Goal: Check status

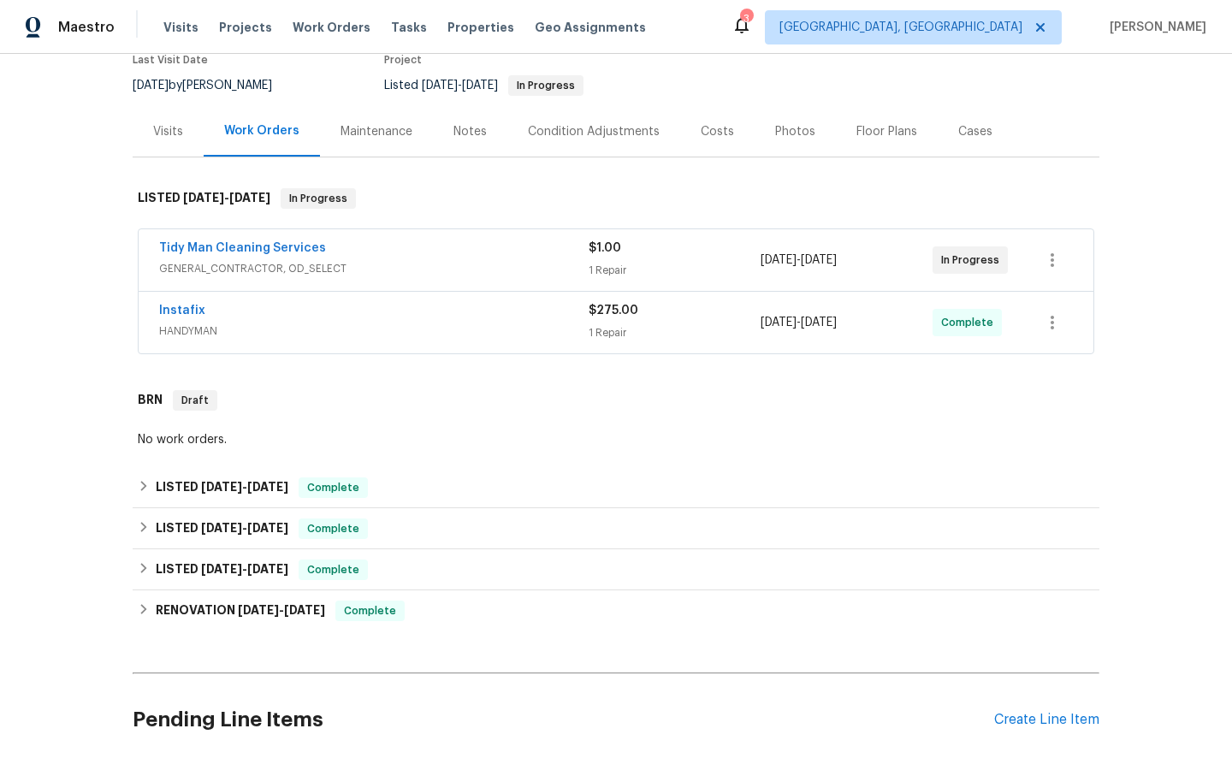
scroll to position [152, 0]
click at [186, 310] on link "Instafix" at bounding box center [182, 311] width 46 height 12
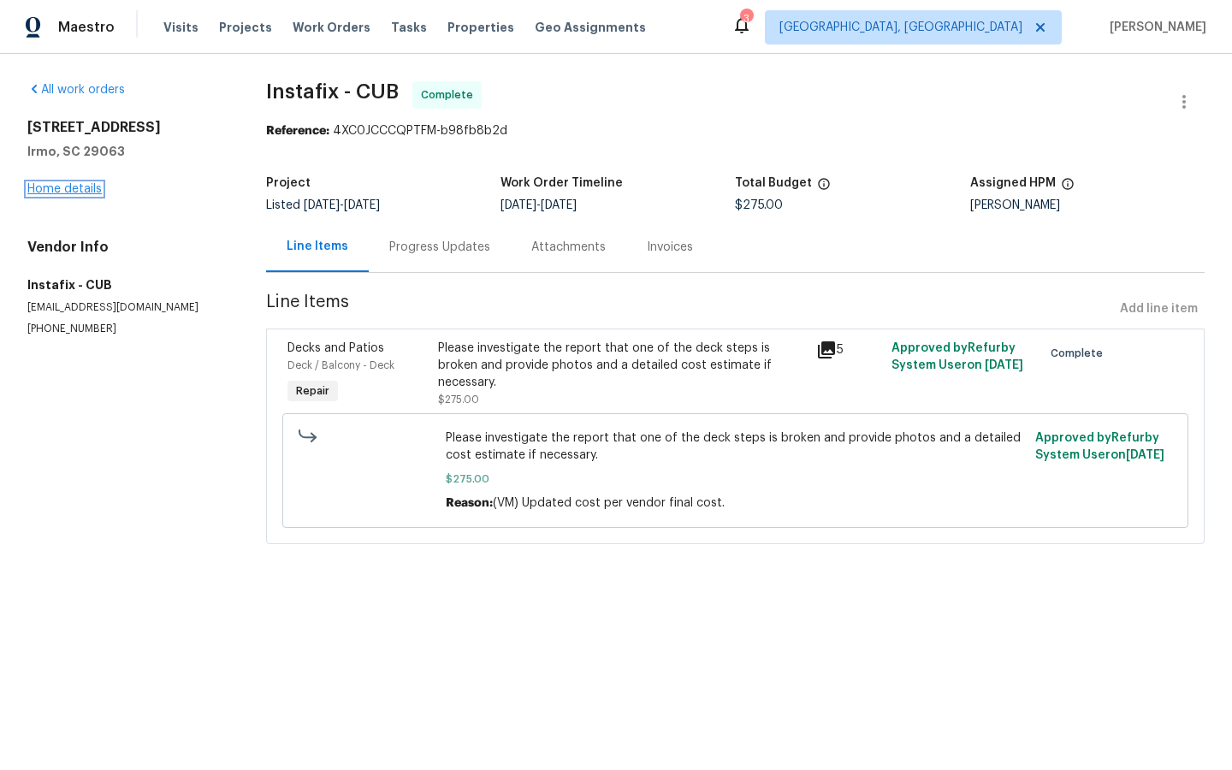
click at [56, 187] on link "Home details" at bounding box center [64, 189] width 74 height 12
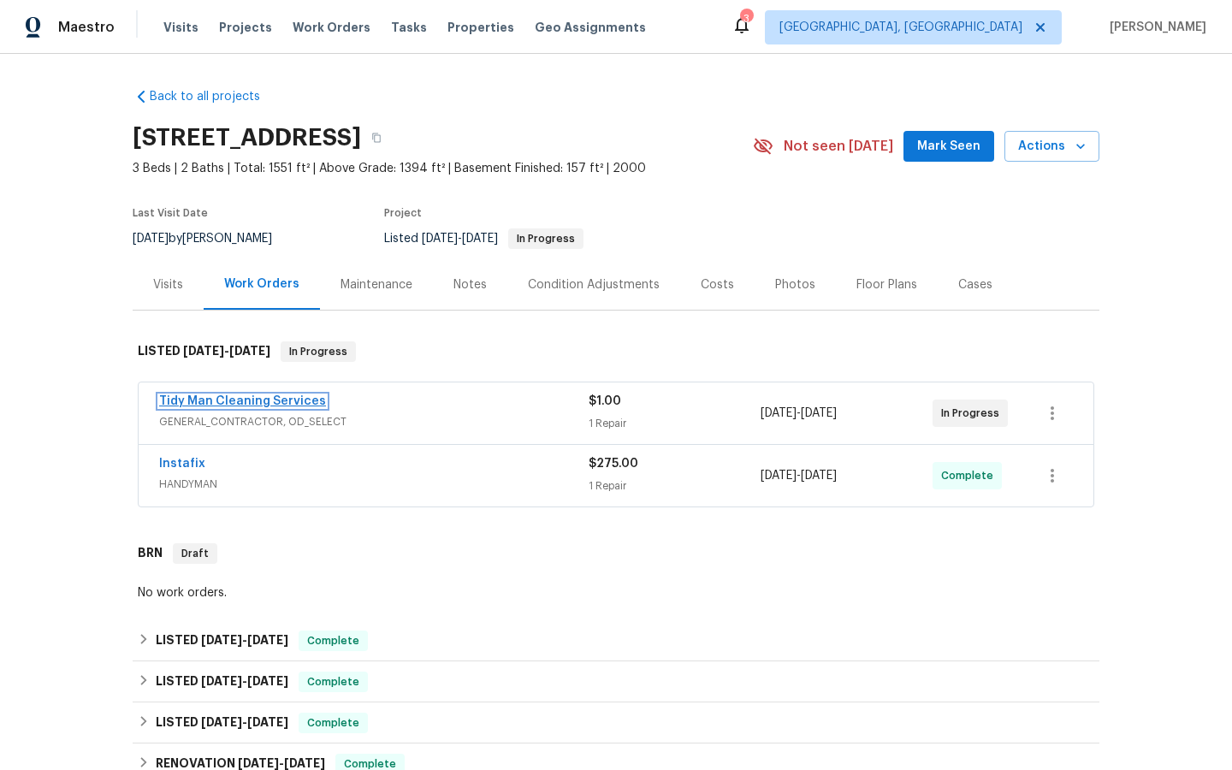
click at [251, 397] on link "Tidy Man Cleaning Services" at bounding box center [242, 401] width 167 height 12
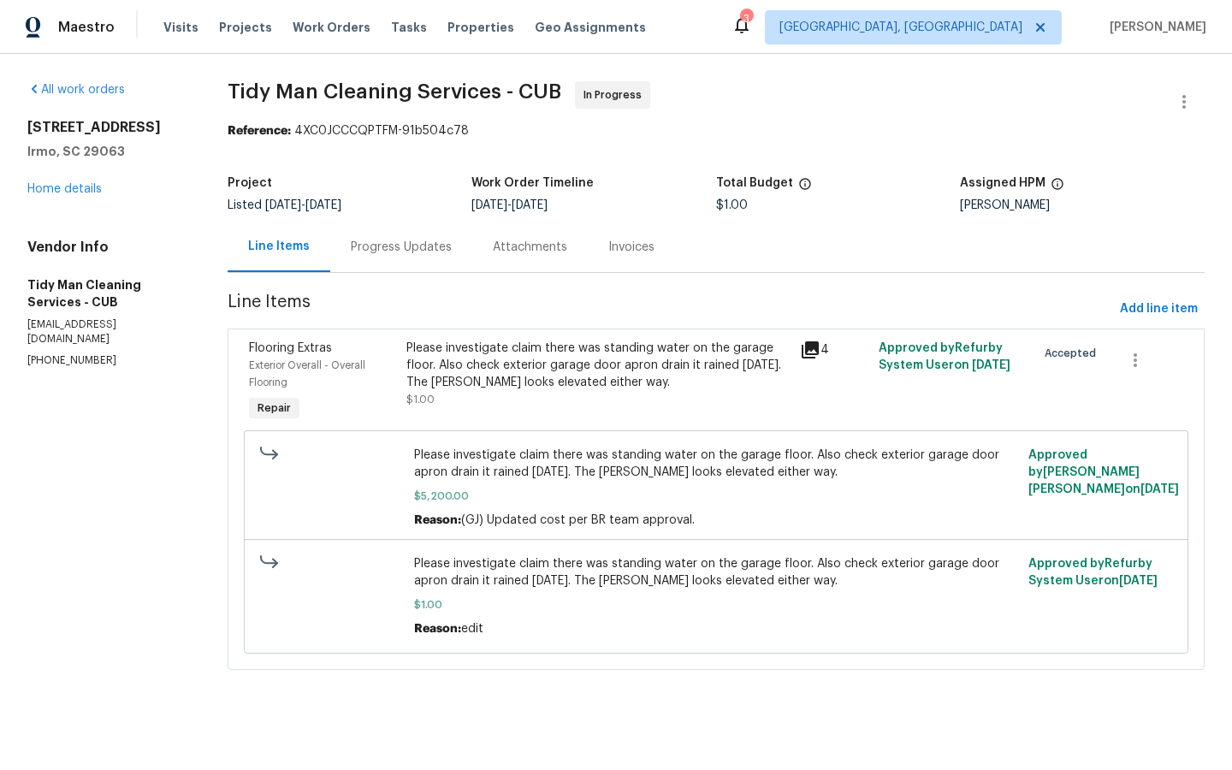
click at [405, 245] on div "Progress Updates" at bounding box center [401, 247] width 101 height 17
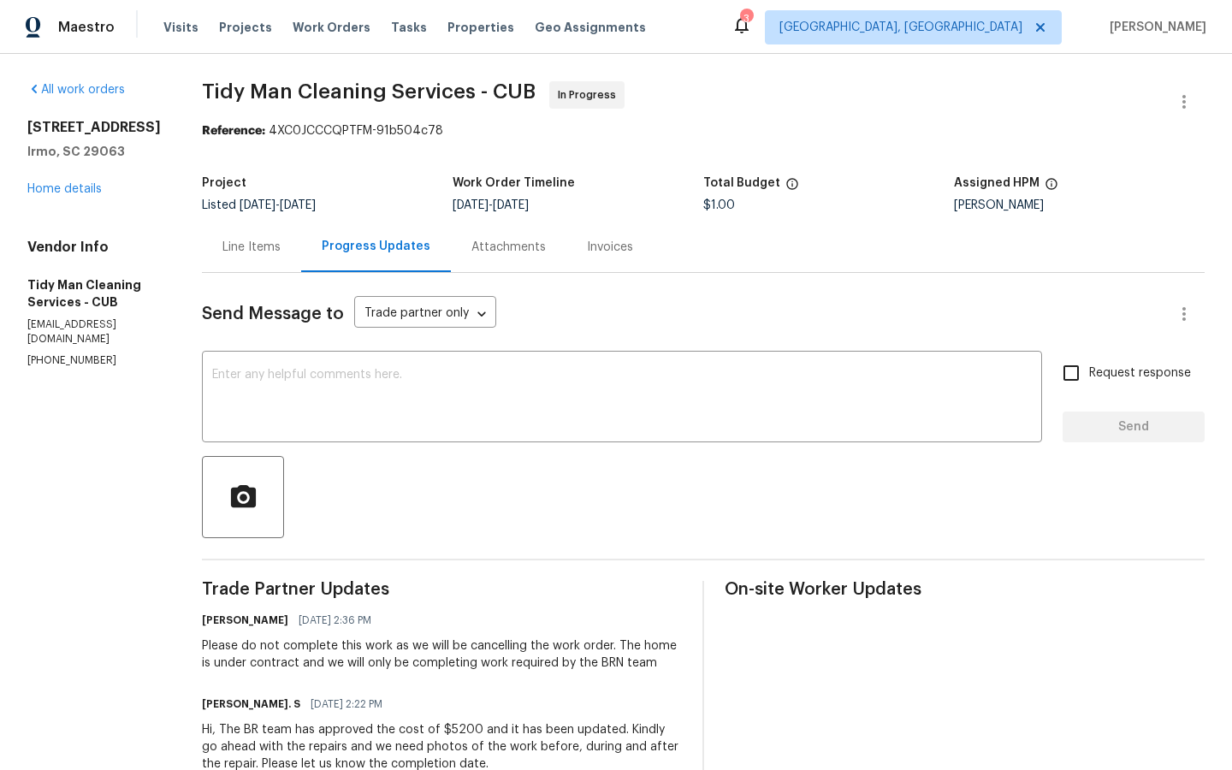
click at [62, 198] on div "[STREET_ADDRESS] Home details" at bounding box center [93, 158] width 133 height 79
click at [57, 195] on link "Home details" at bounding box center [64, 189] width 74 height 12
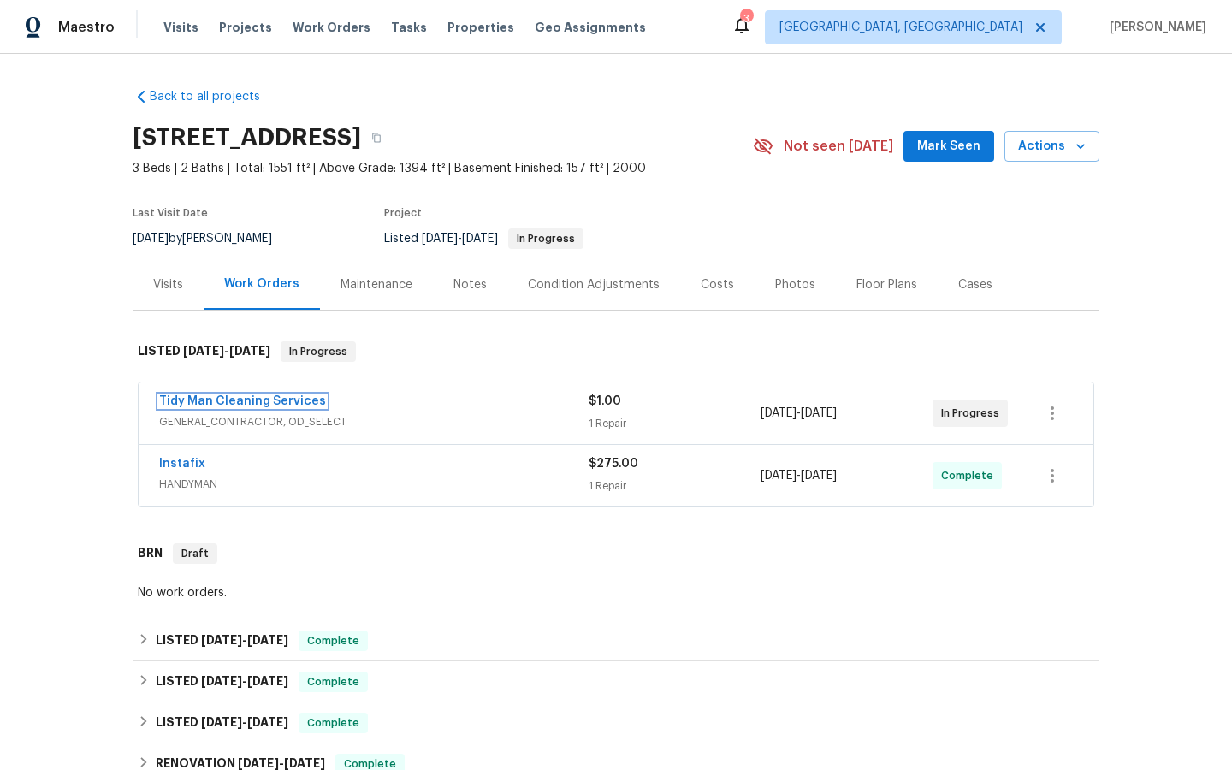
click at [269, 400] on link "Tidy Man Cleaning Services" at bounding box center [242, 401] width 167 height 12
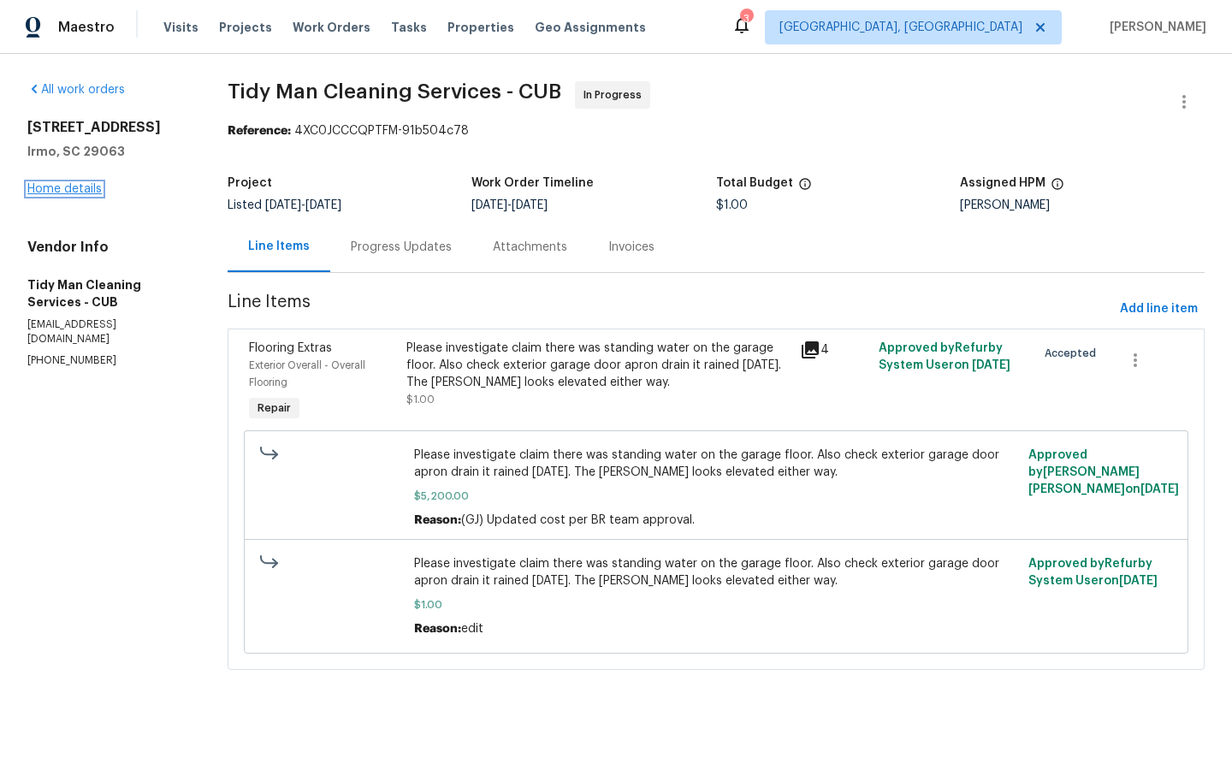
click at [63, 187] on link "Home details" at bounding box center [64, 189] width 74 height 12
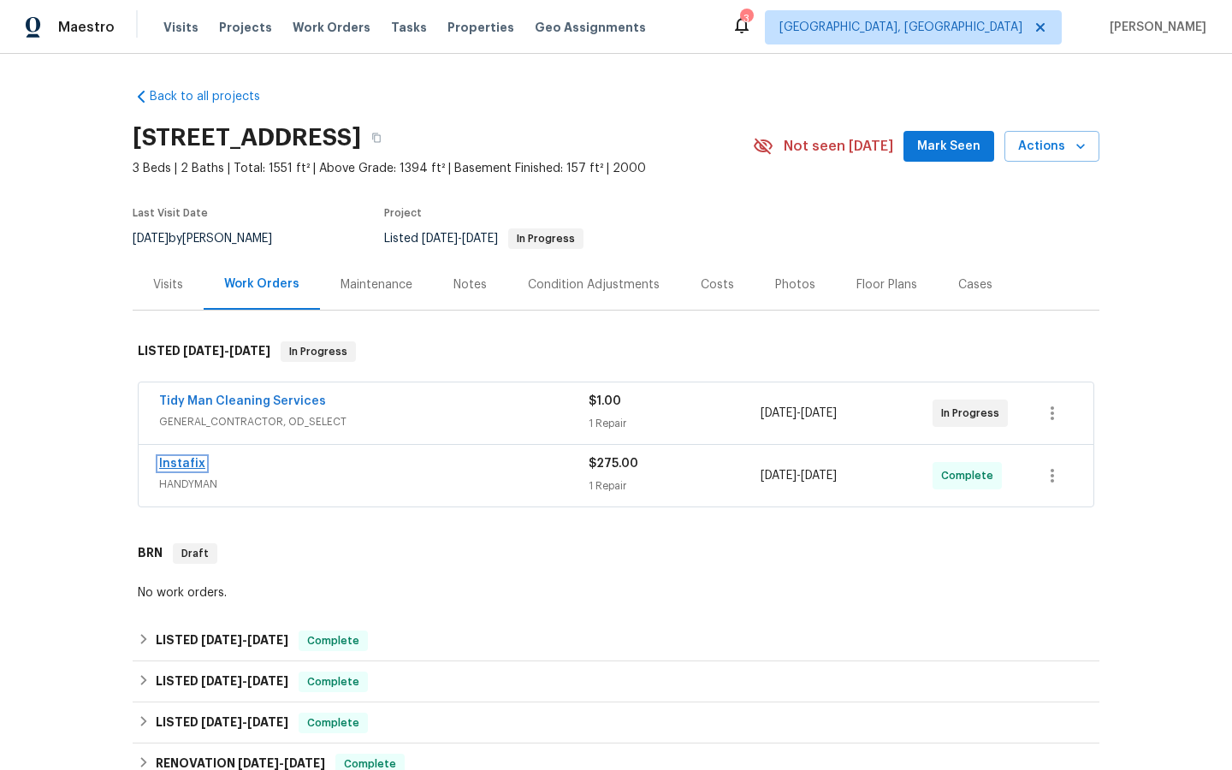
click at [175, 464] on link "Instafix" at bounding box center [182, 464] width 46 height 12
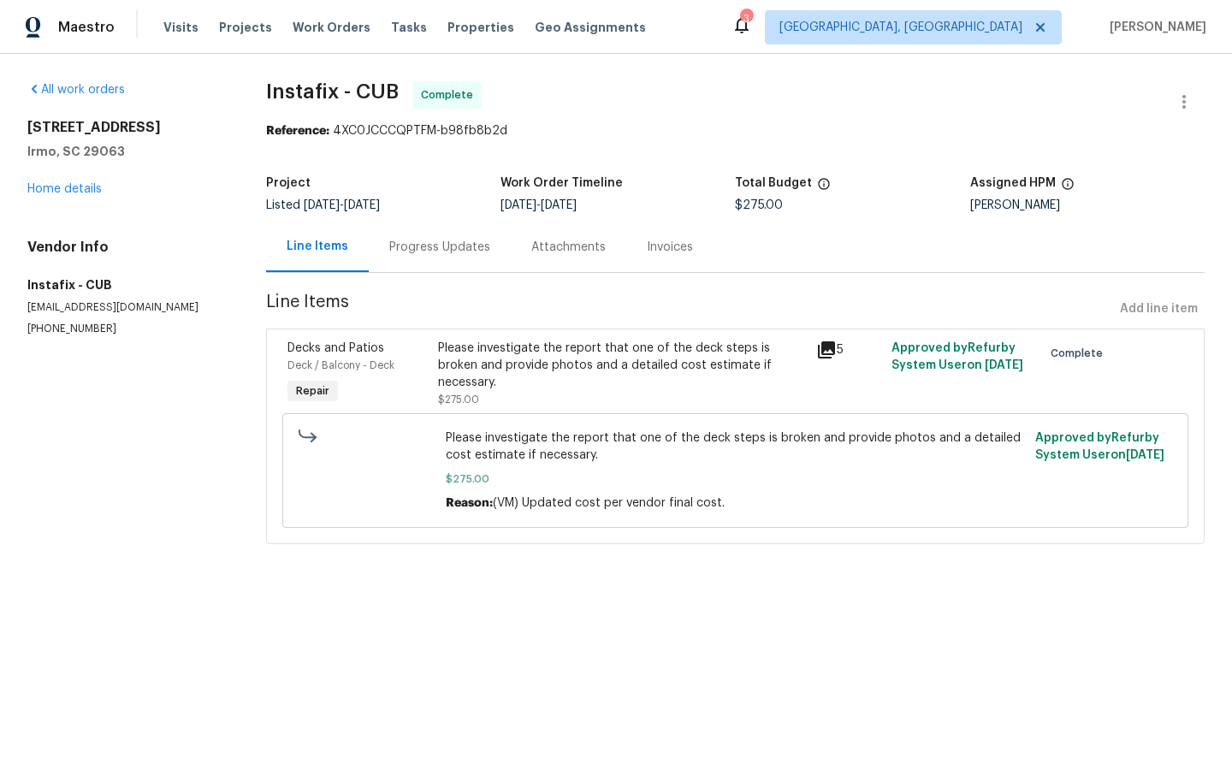
click at [415, 250] on div "Progress Updates" at bounding box center [439, 247] width 101 height 17
